Goal: Information Seeking & Learning: Learn about a topic

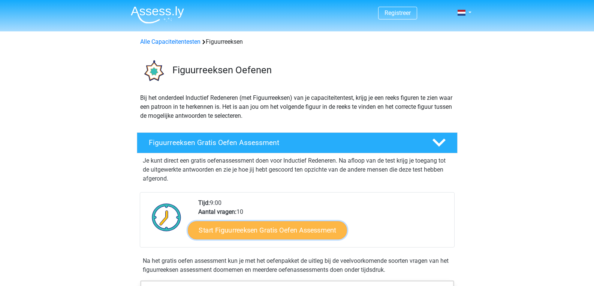
click at [227, 228] on link "Start Figuurreeksen Gratis Oefen Assessment" at bounding box center [267, 230] width 159 height 18
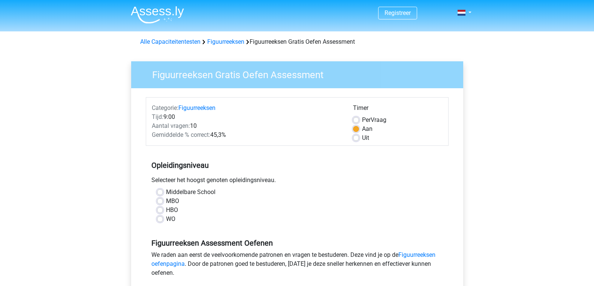
click at [166, 200] on label "MBO" at bounding box center [172, 201] width 13 height 9
click at [161, 200] on input "MBO" at bounding box center [160, 200] width 6 height 7
radio input "true"
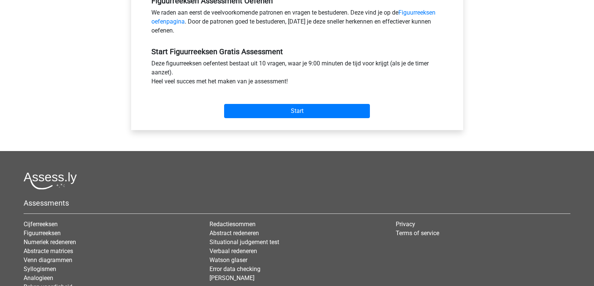
scroll to position [262, 0]
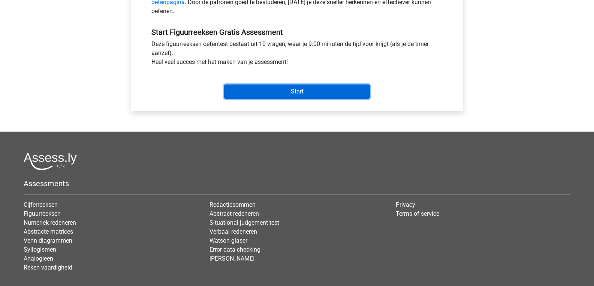
click at [290, 89] on input "Start" at bounding box center [297, 92] width 146 height 14
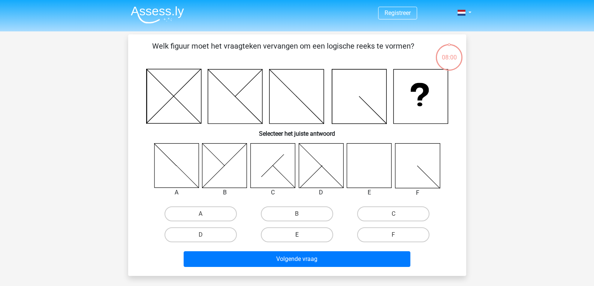
click at [312, 239] on label "E" at bounding box center [297, 235] width 72 height 15
click at [301, 239] on input "E" at bounding box center [299, 237] width 5 height 5
radio input "true"
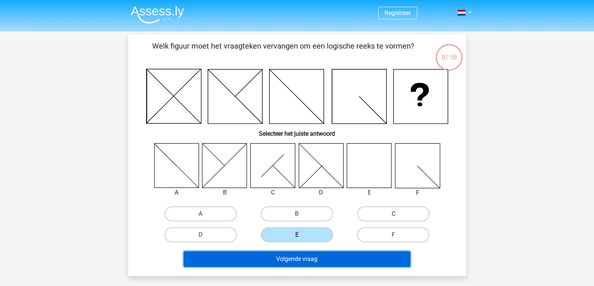
click at [311, 261] on button "Volgende vraag" at bounding box center [296, 260] width 227 height 16
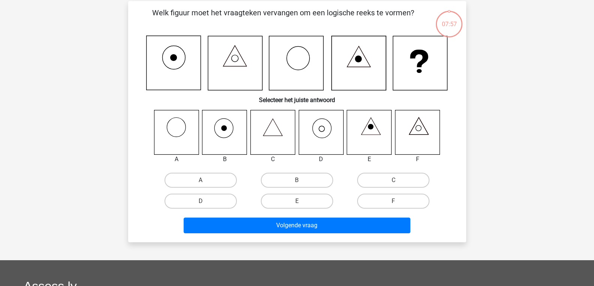
scroll to position [34, 0]
